Goal: Register for event/course

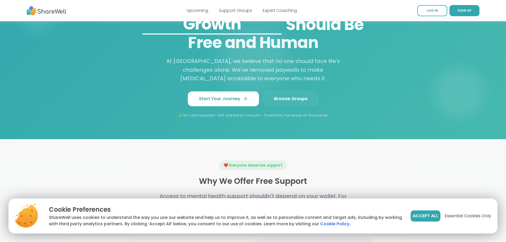
scroll to position [452, 0]
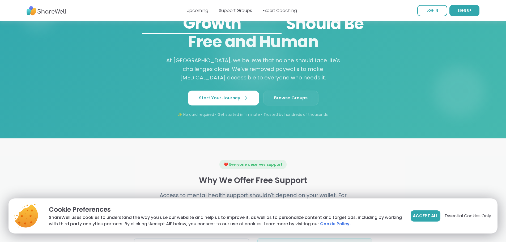
click at [285, 105] on link "Browse Groups" at bounding box center [290, 98] width 55 height 15
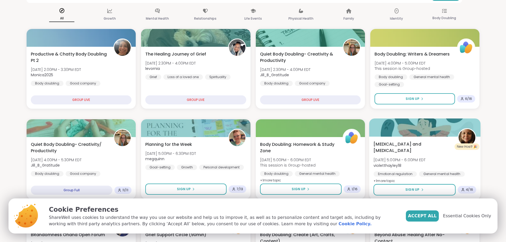
scroll to position [53, 0]
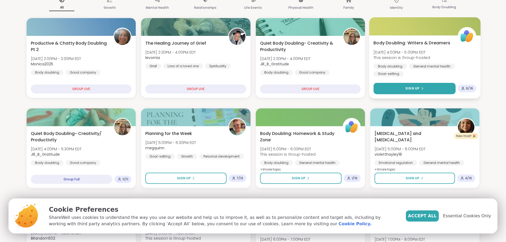
click at [408, 87] on span "Sign Up" at bounding box center [412, 88] width 14 height 5
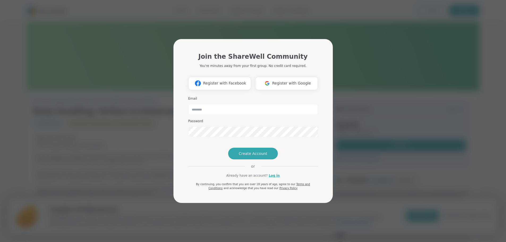
click at [354, 38] on div "Join the ShareWell Community You're minutes away from your first group. No cred…" at bounding box center [253, 121] width 500 height 242
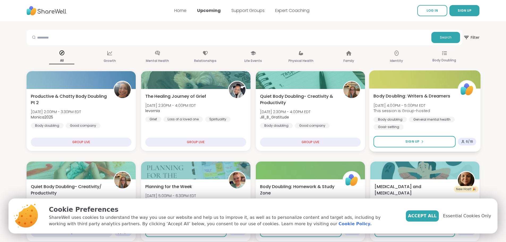
click at [413, 97] on span "Body Doubling: Writers & Dreamers" at bounding box center [411, 96] width 77 height 6
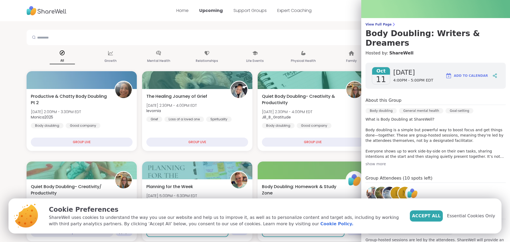
scroll to position [27, 0]
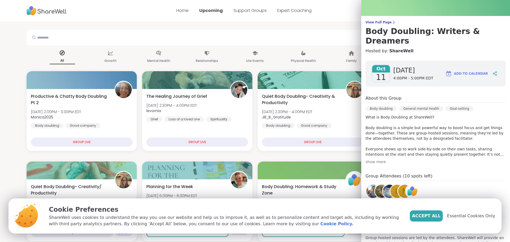
click at [378, 159] on div "show more" at bounding box center [436, 161] width 140 height 5
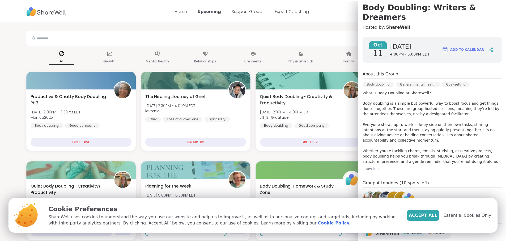
scroll to position [53, 0]
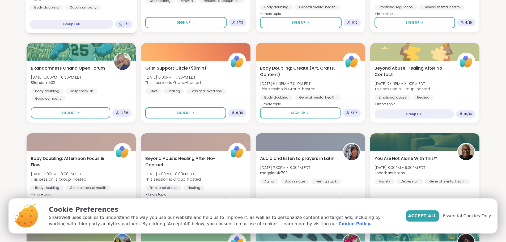
scroll to position [213, 0]
